Goal: Information Seeking & Learning: Learn about a topic

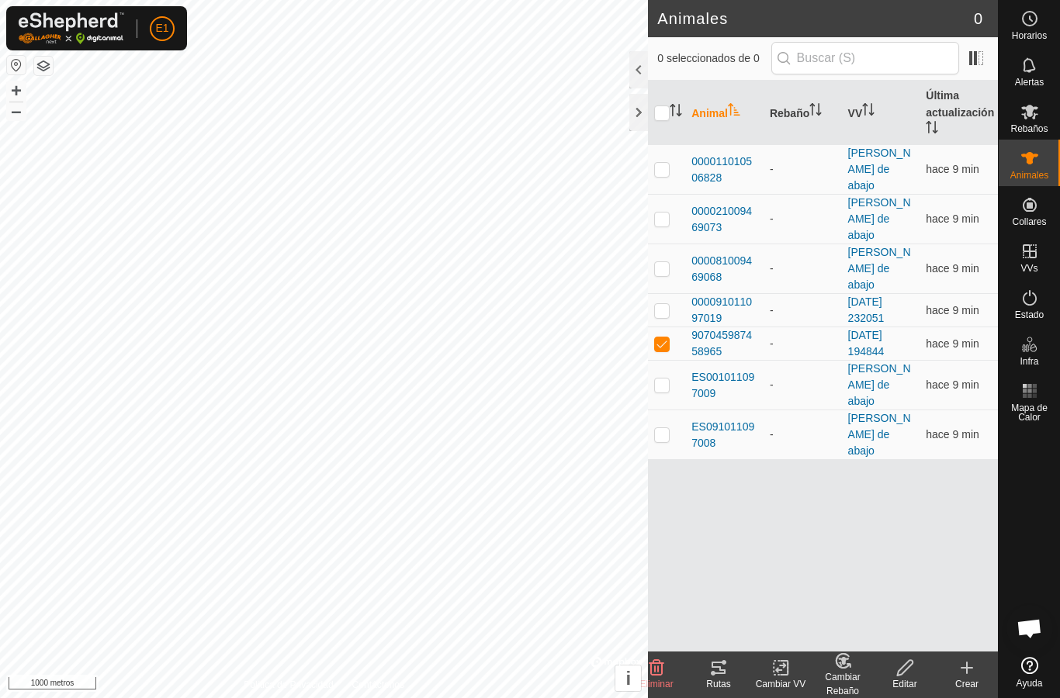
checkbox input "true"
click at [718, 665] on icon at bounding box center [718, 668] width 19 height 19
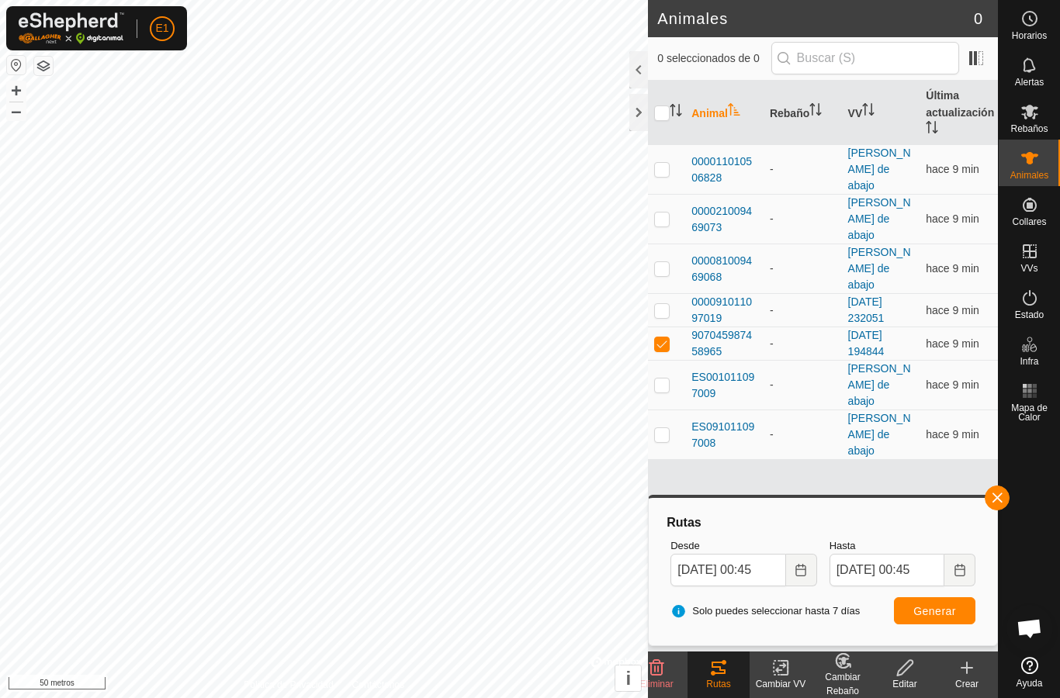
checkbox input "true"
checkbox input "false"
click at [723, 673] on icon at bounding box center [719, 668] width 14 height 12
click at [1000, 497] on span "button" at bounding box center [997, 498] width 12 height 12
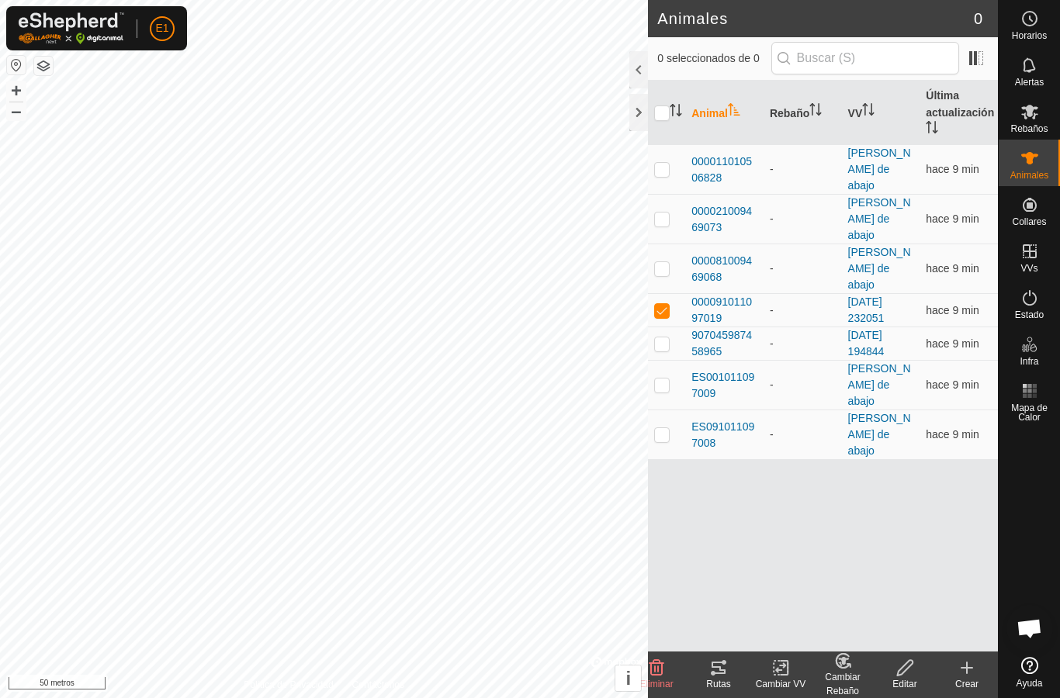
click at [714, 670] on icon at bounding box center [718, 668] width 19 height 19
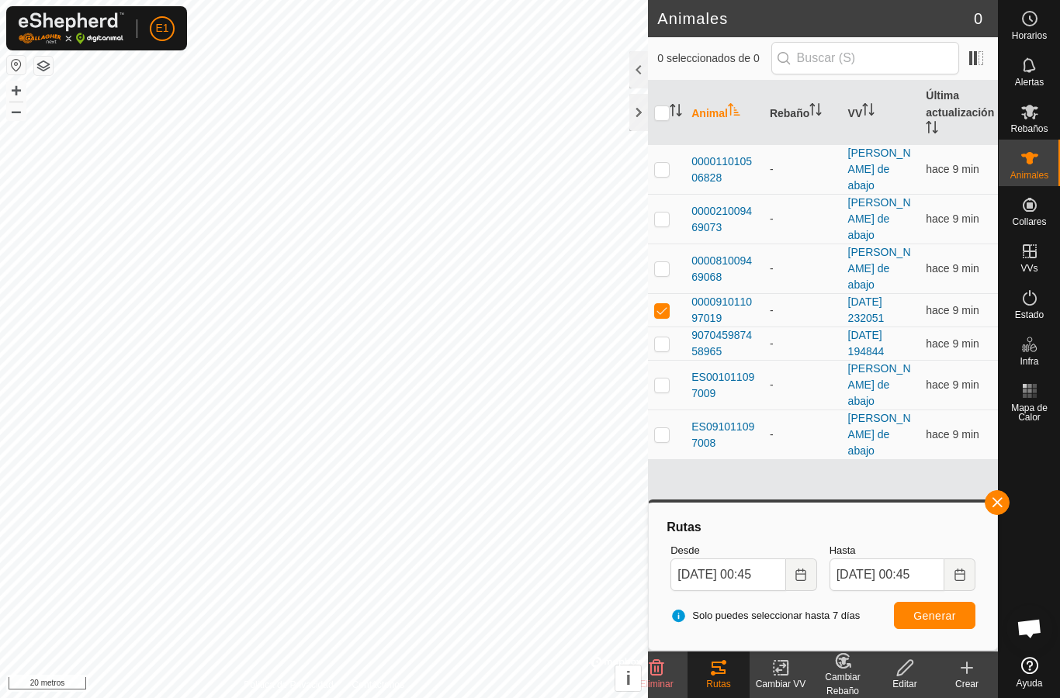
click at [1031, 163] on icon at bounding box center [1029, 158] width 17 height 12
click at [726, 155] on font "000011010506828" at bounding box center [721, 169] width 61 height 29
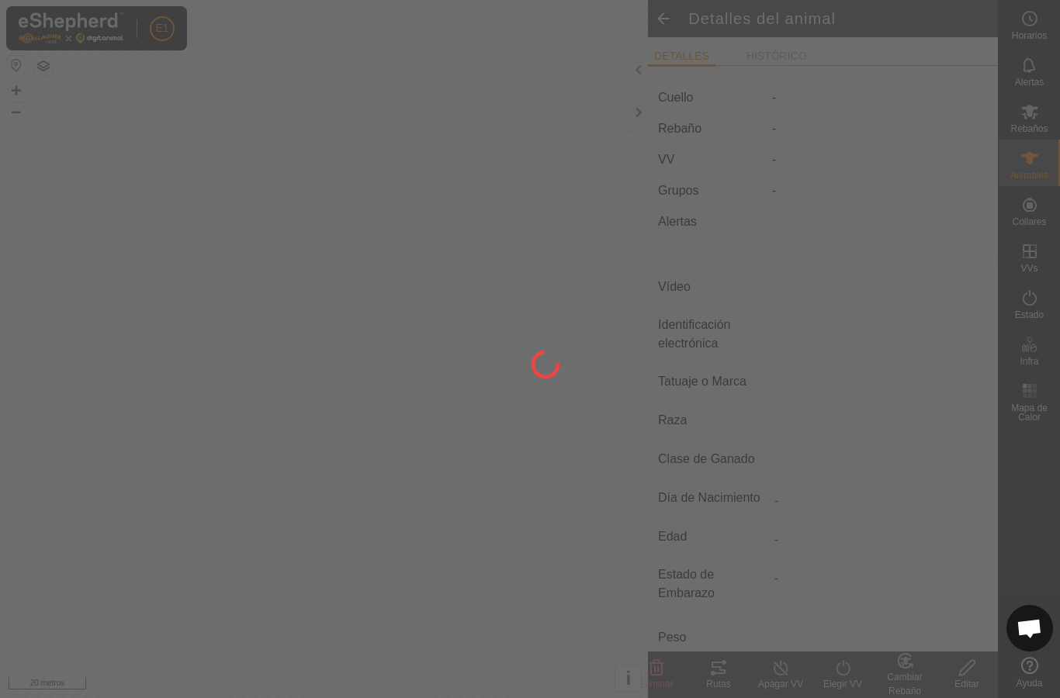
type input "-"
type input "000011010506828"
type input "-"
type input "Cruzada"
type input "-"
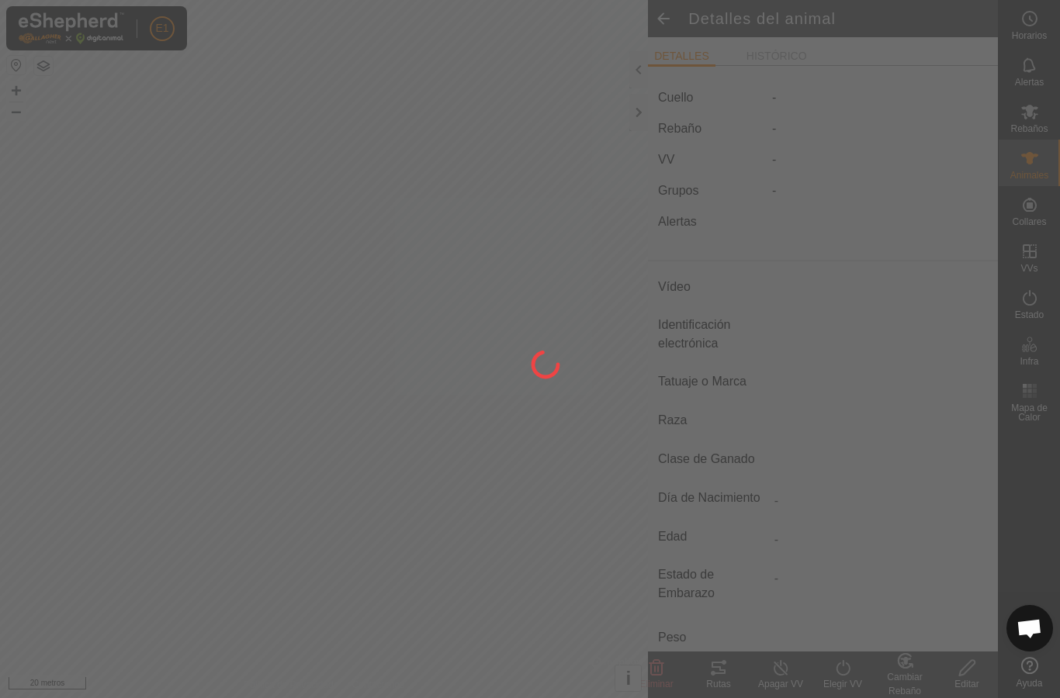
type input "Preñada"
type input "0 kg"
type input "-"
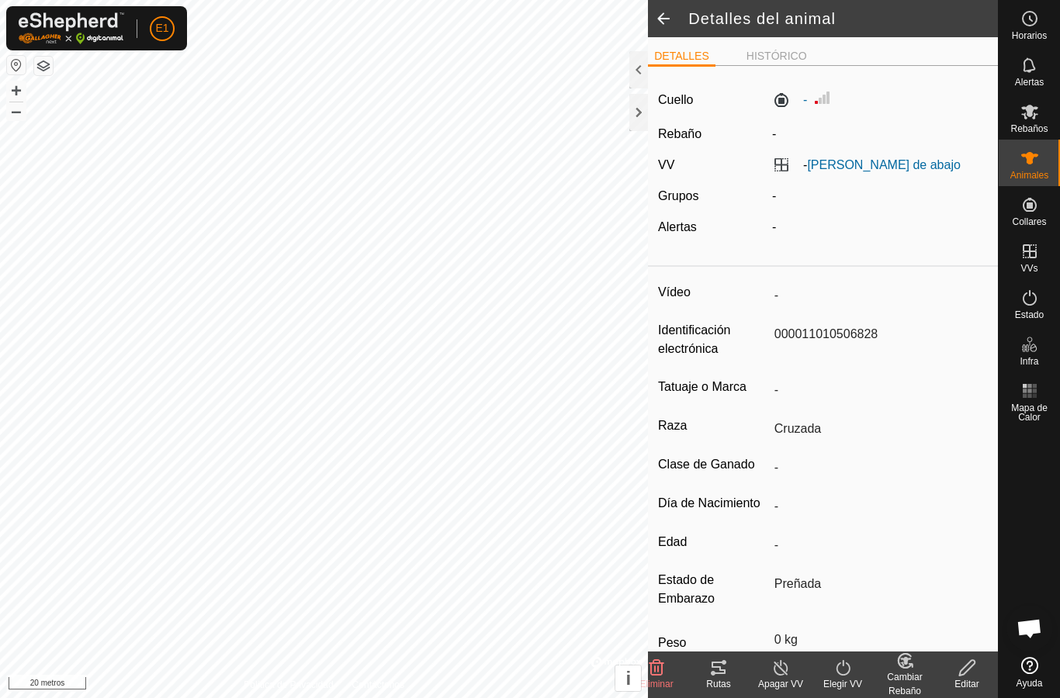
click at [720, 674] on icon at bounding box center [719, 668] width 14 height 12
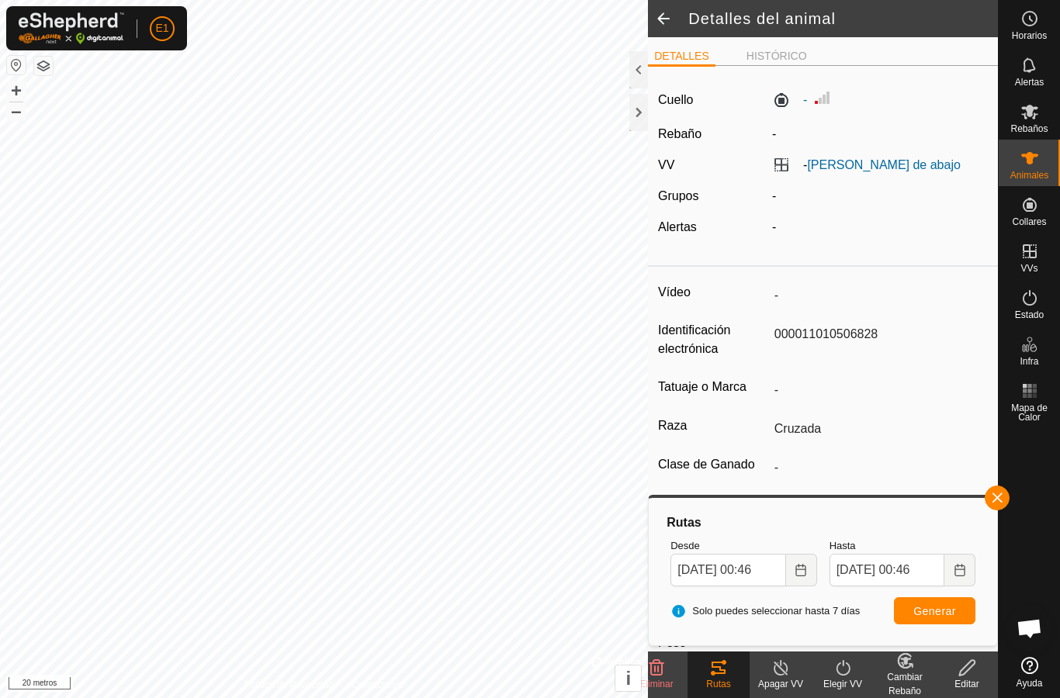
click at [1002, 486] on button "button" at bounding box center [997, 498] width 25 height 25
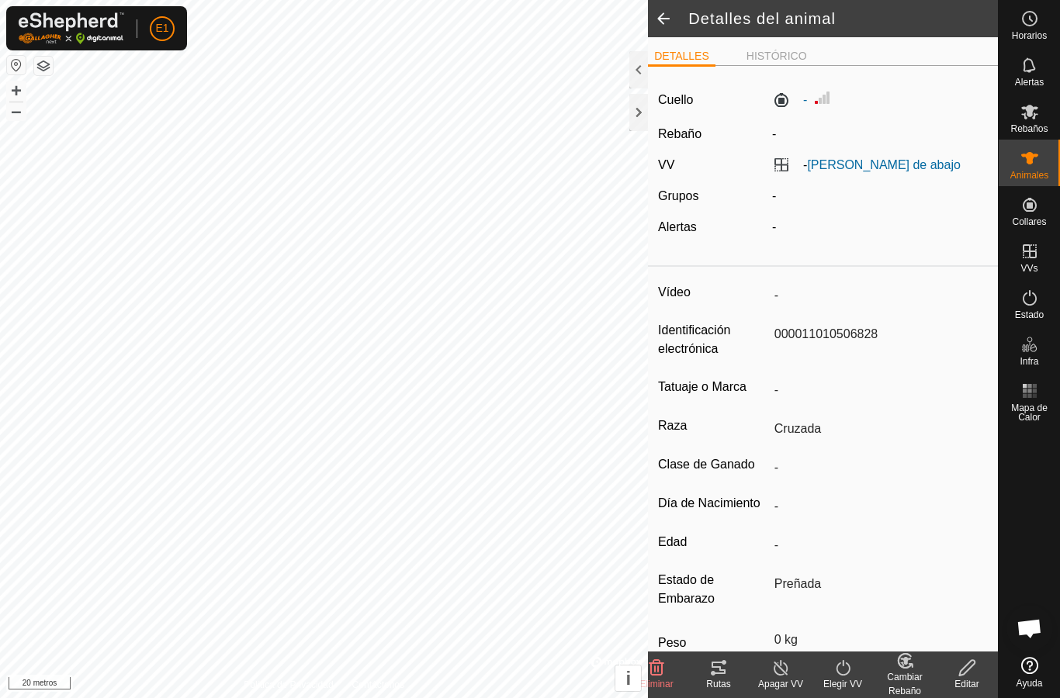
click at [1030, 159] on icon at bounding box center [1029, 158] width 17 height 12
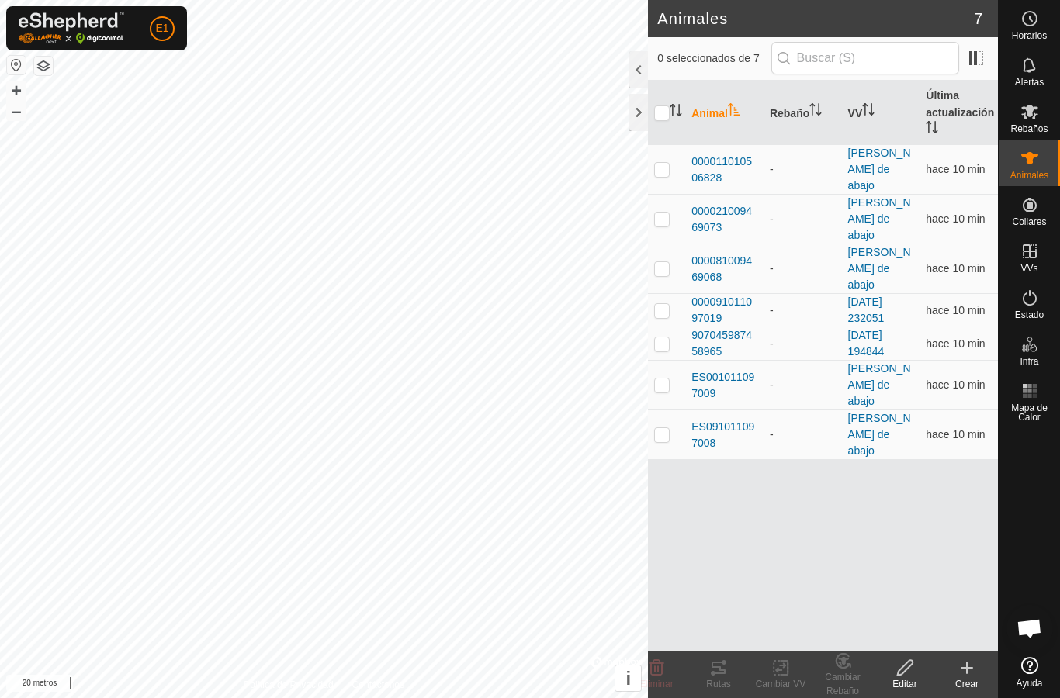
click at [743, 296] on font "000091011097019" at bounding box center [721, 310] width 61 height 29
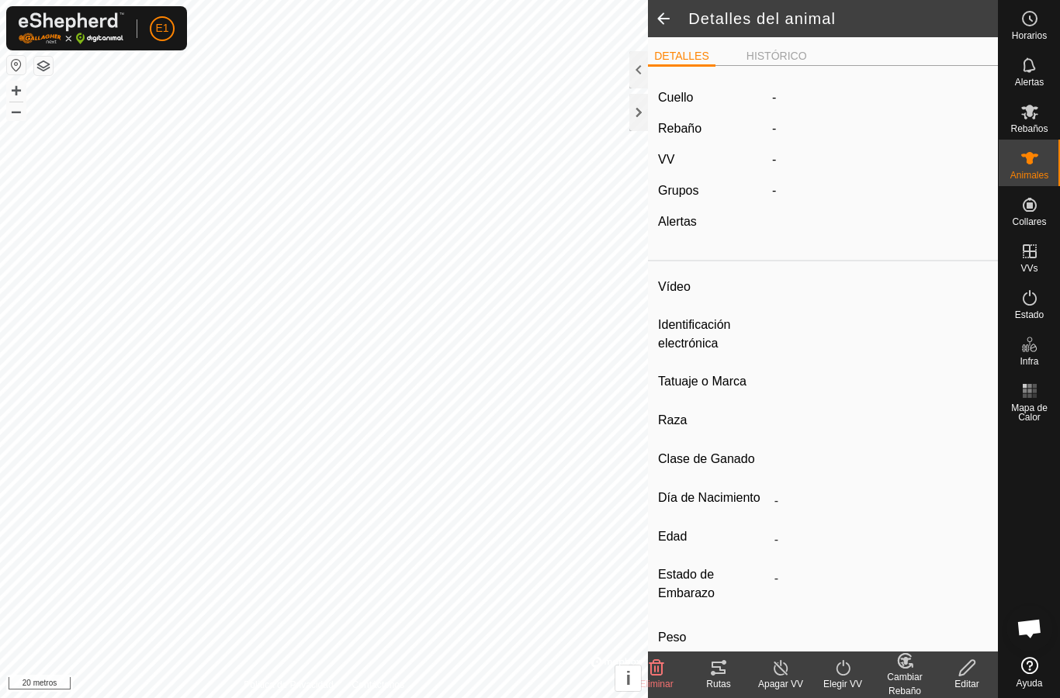
type input "-"
type input "000091011097019"
type input "-"
type input "Avilena"
type input "-"
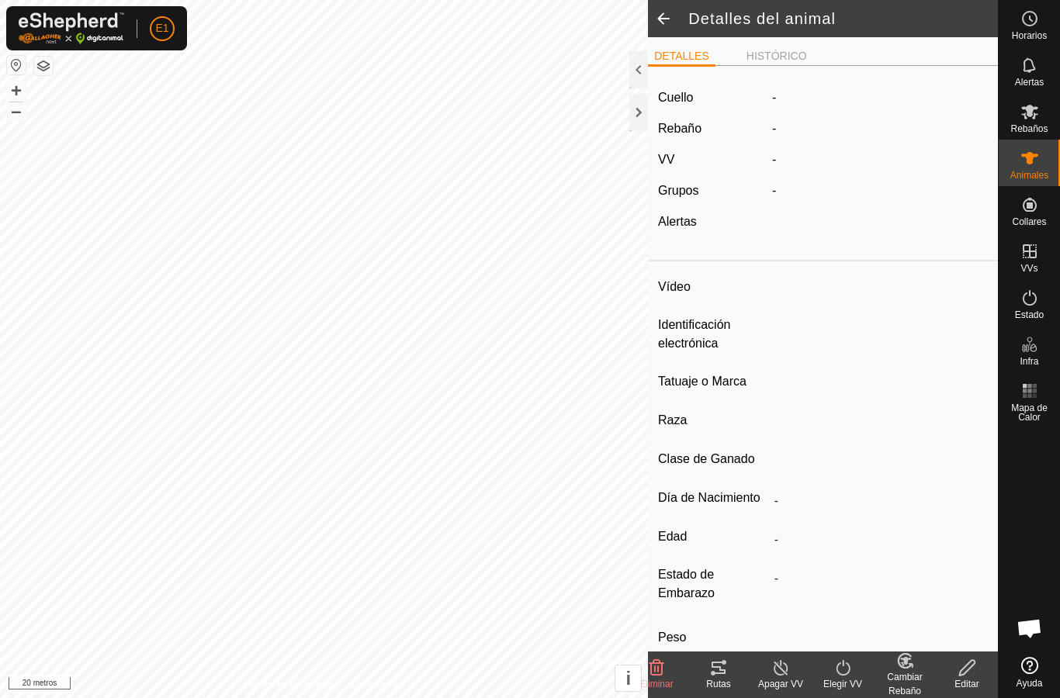
type input "0 kg"
type input "-"
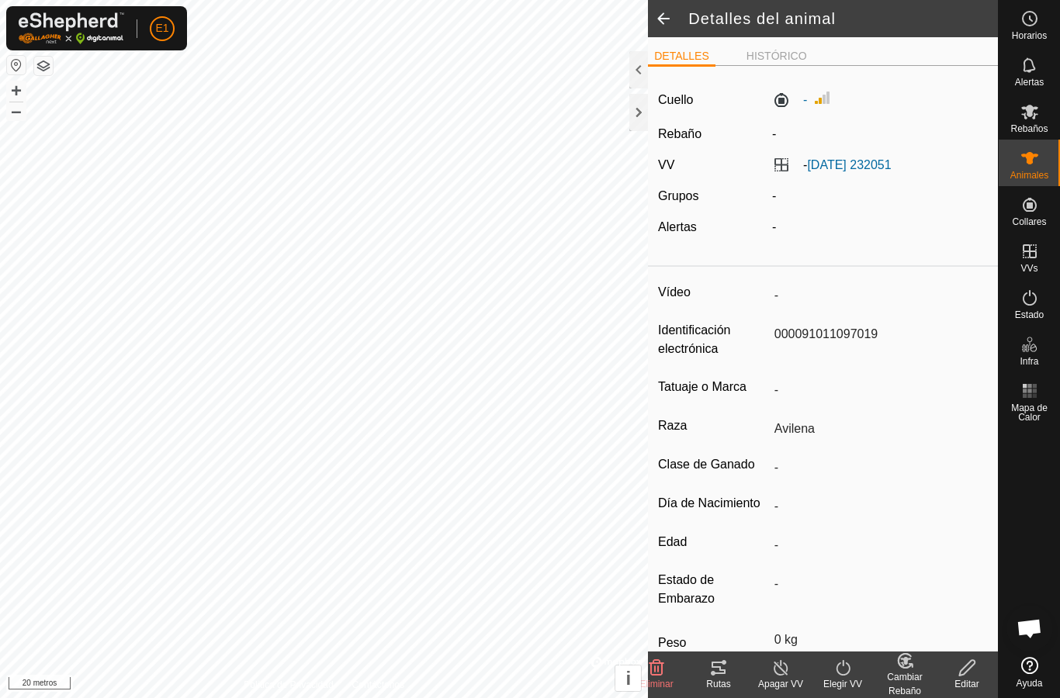
click at [1025, 168] on es-animals-svg-icon at bounding box center [1030, 158] width 28 height 25
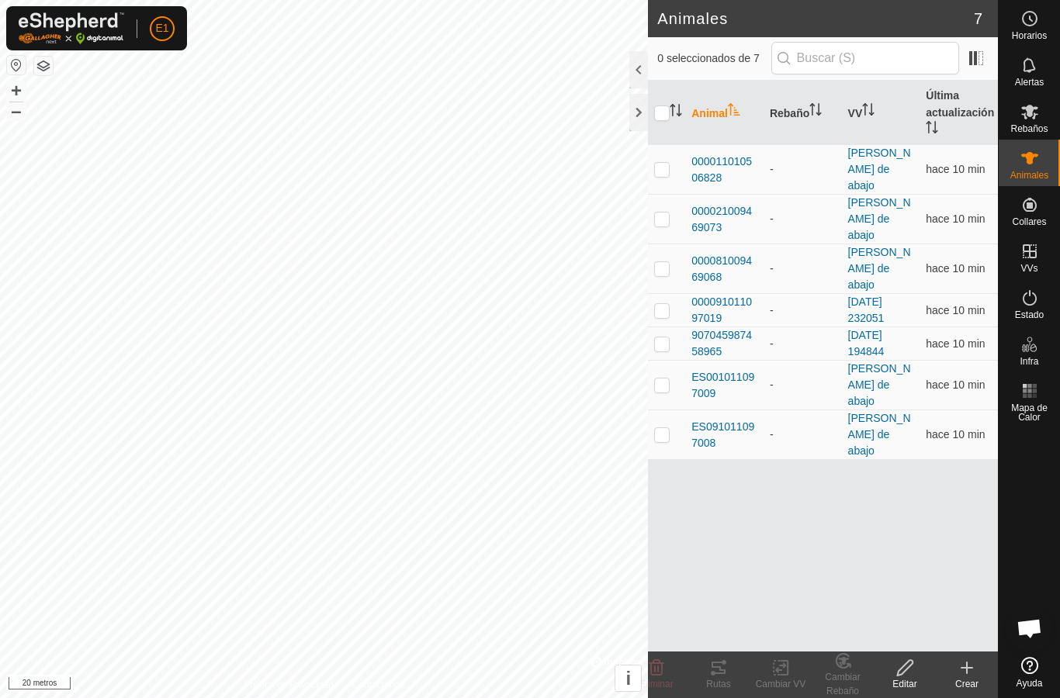
click at [736, 371] on font "ES001011097009" at bounding box center [722, 385] width 63 height 29
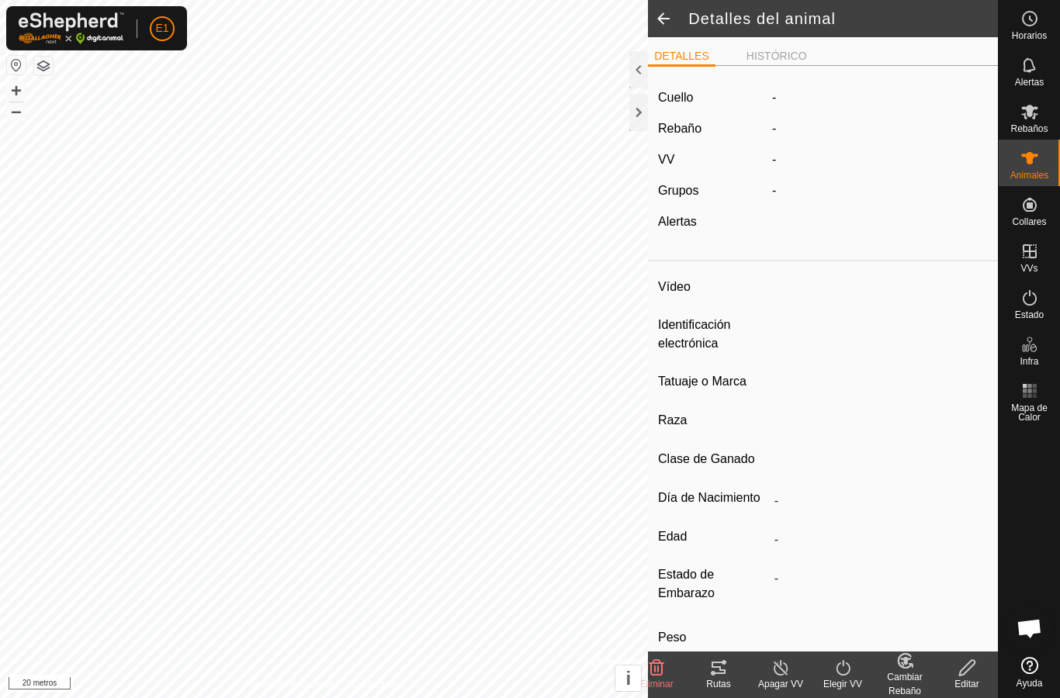
type input "ES001011097009"
type input "-"
type input "CRUZADA"
type input "-"
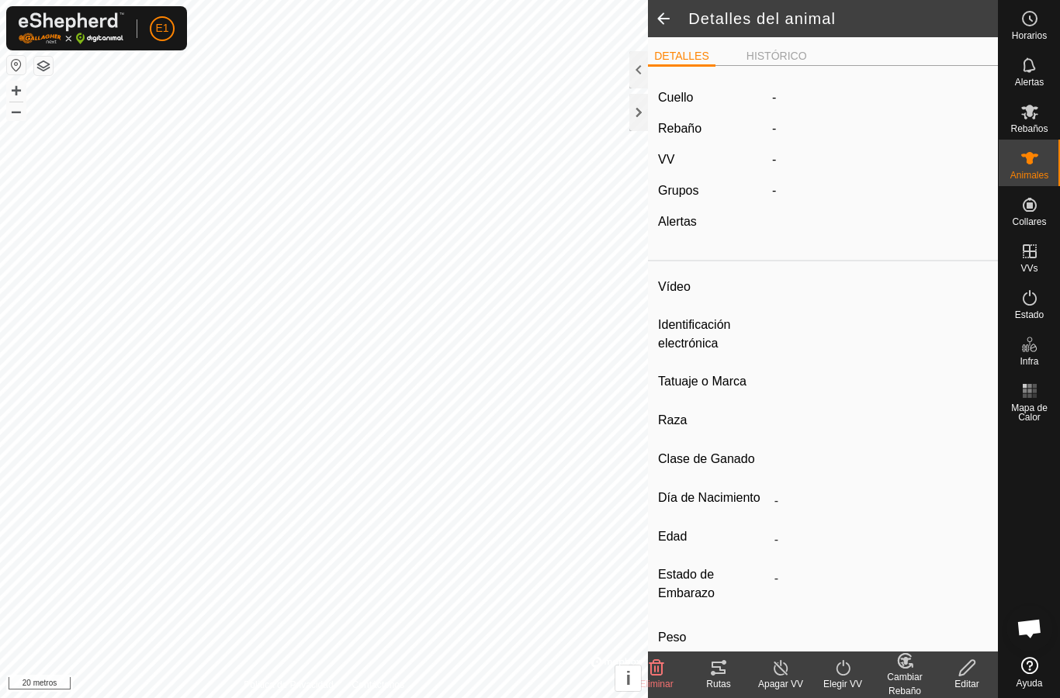
type input "0 kg"
type input "-"
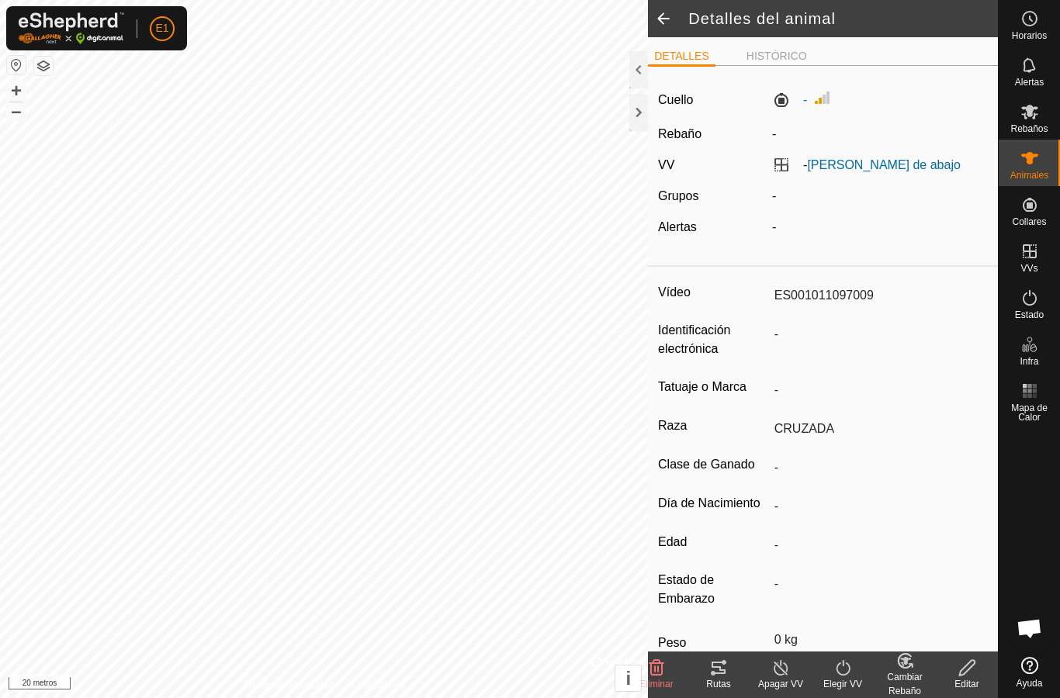
click at [722, 674] on icon at bounding box center [719, 668] width 14 height 12
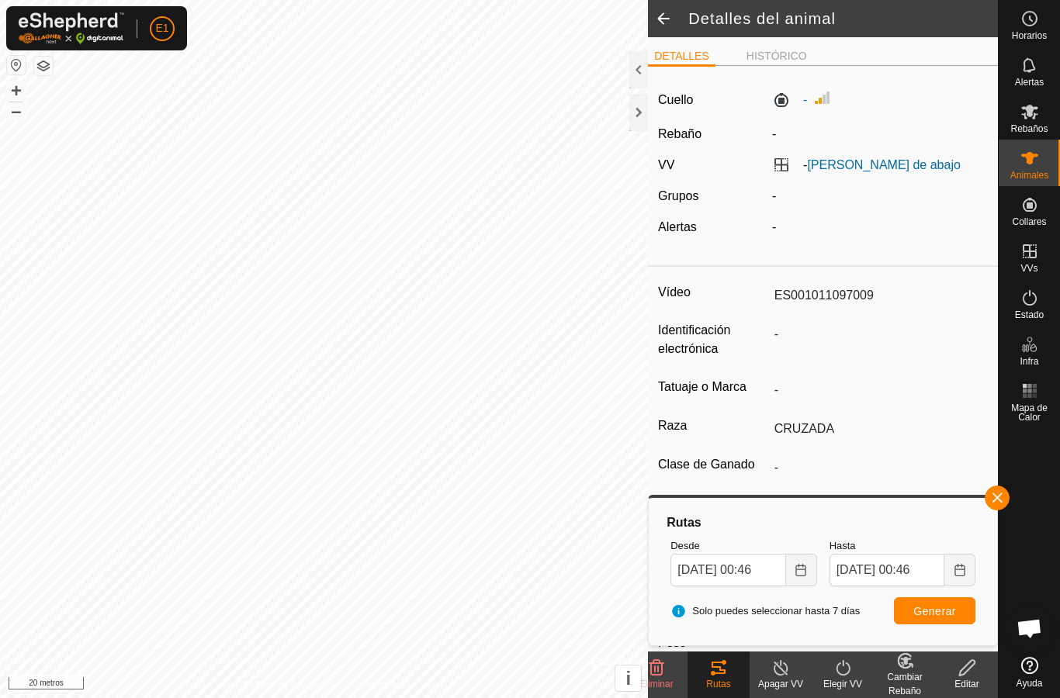
click at [1034, 165] on icon at bounding box center [1029, 158] width 19 height 19
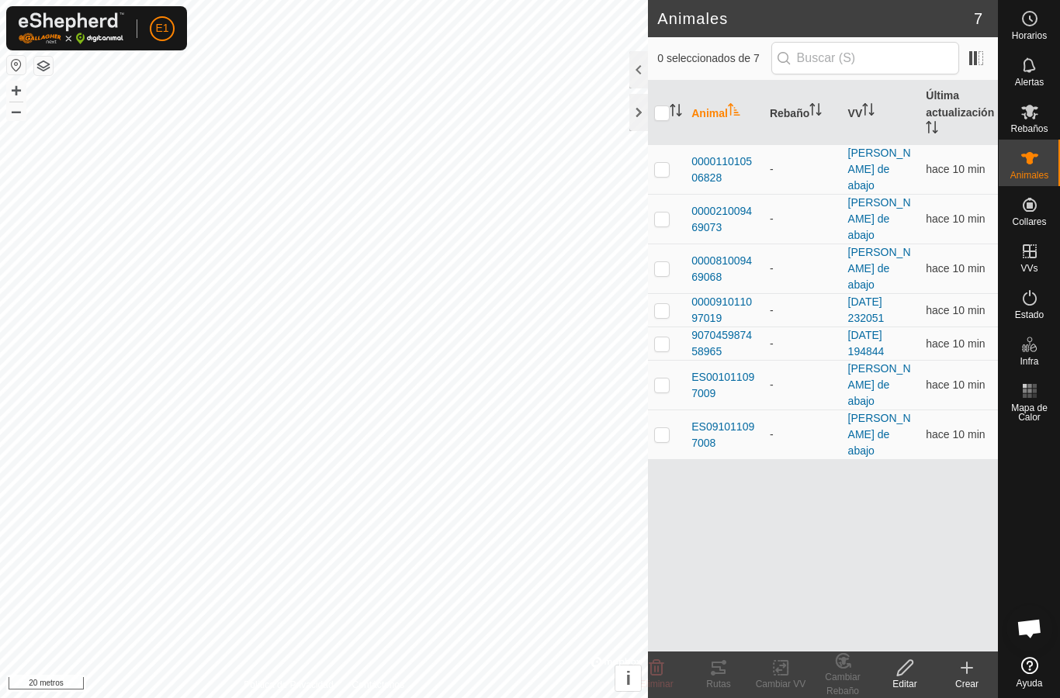
click at [725, 421] on font "ES091011097008" at bounding box center [722, 435] width 63 height 29
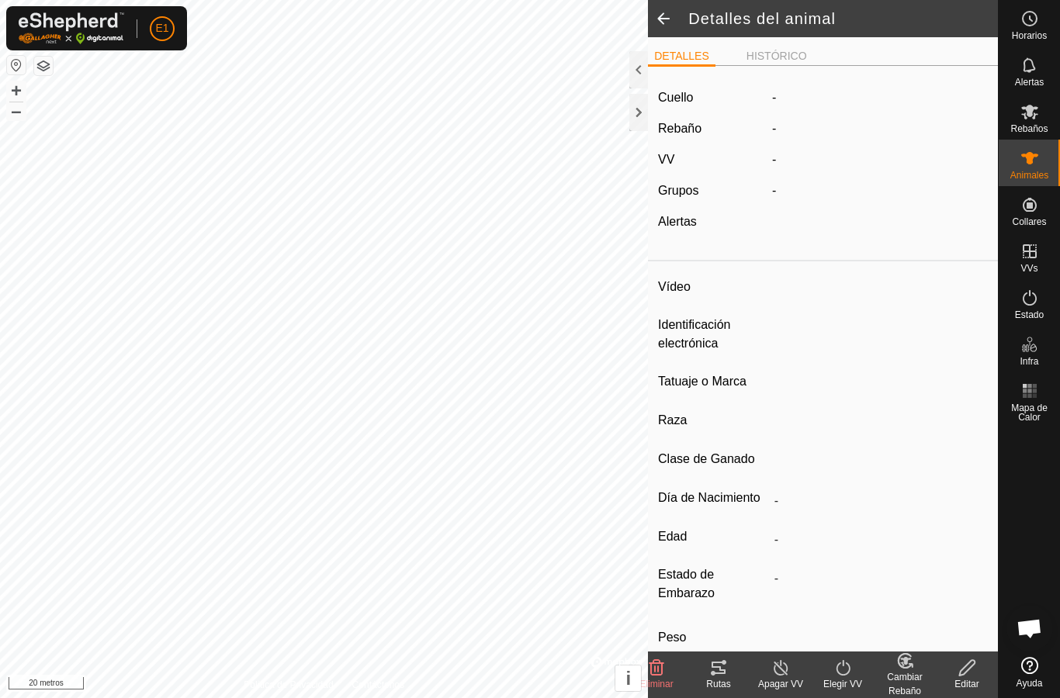
type input "ES091011097008"
type input "-"
type input "cruzada"
type input "-"
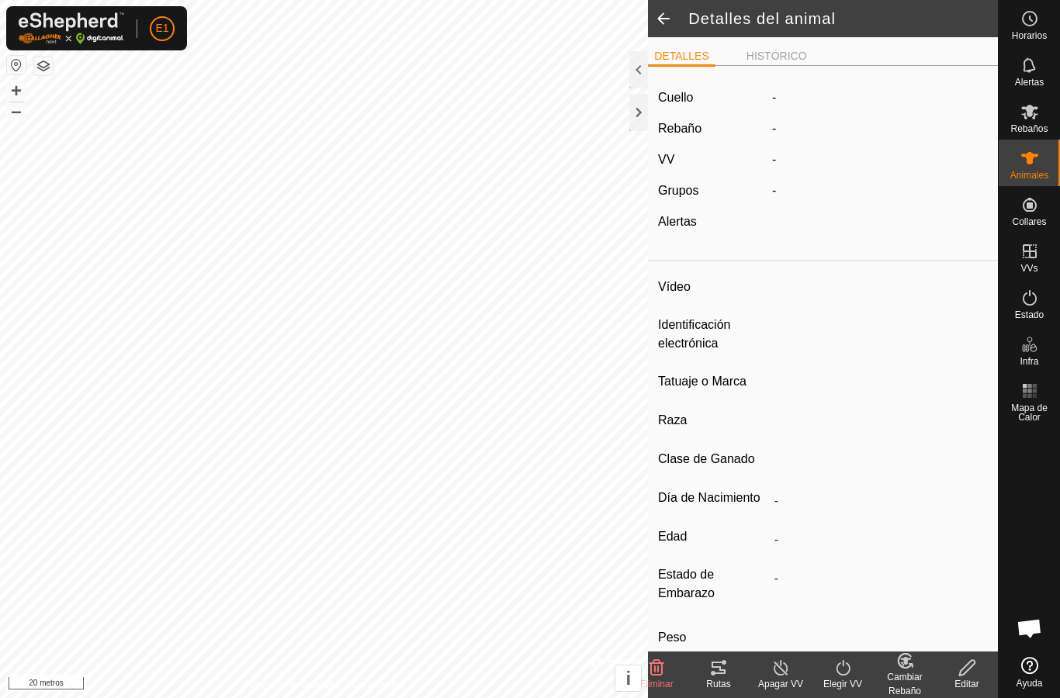
type input "0 kg"
type input "-"
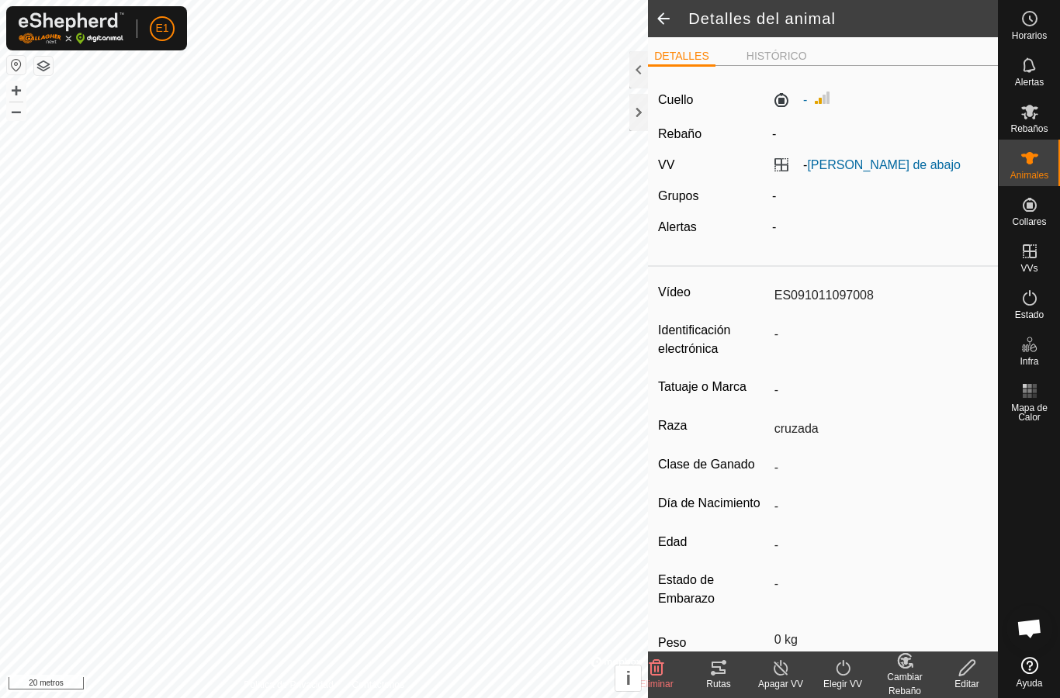
click at [724, 673] on icon at bounding box center [719, 668] width 14 height 12
